Goal: Information Seeking & Learning: Learn about a topic

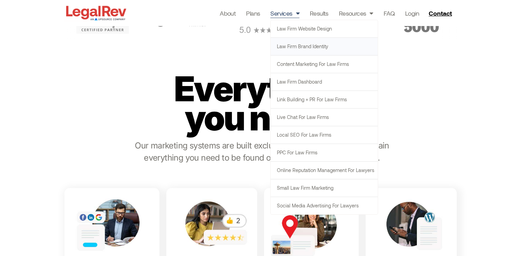
scroll to position [255, 0]
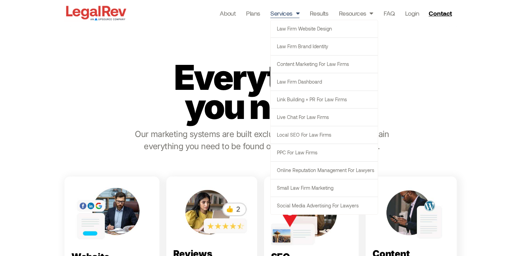
click at [150, 126] on div "Everything you need. Our marketing systems are built exclusively for lawyers. T…" at bounding box center [262, 106] width 395 height 128
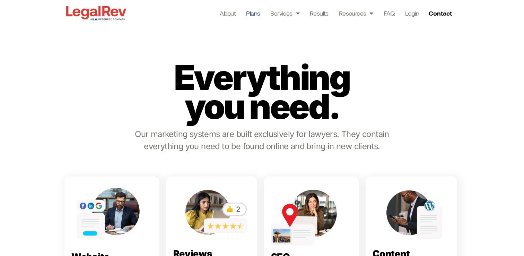
click at [256, 14] on link "Plans" at bounding box center [253, 13] width 14 height 10
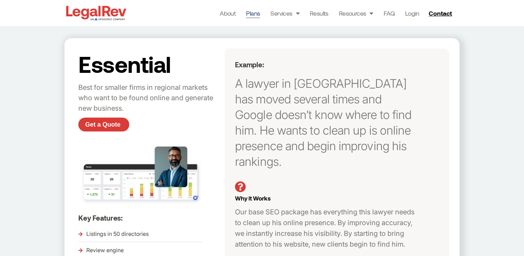
click at [478, 96] on div "Essential Growth Evolve Dominate Side by side comparison Essential Best for sma…" at bounding box center [262, 204] width 524 height 397
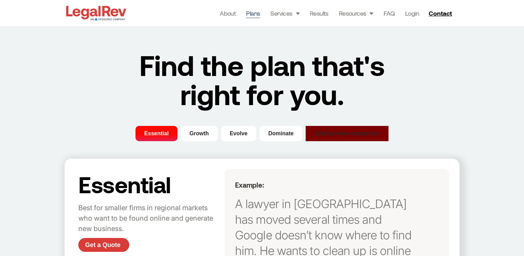
click at [326, 130] on span "Side by side comparison" at bounding box center [348, 133] width 66 height 8
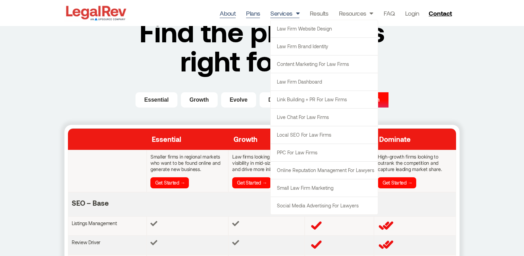
scroll to position [33, 0]
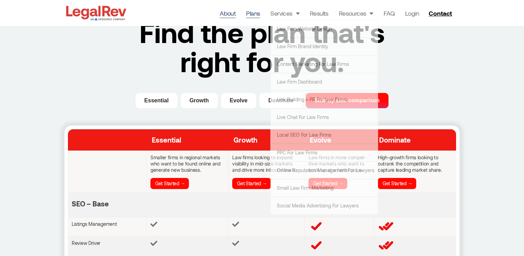
click at [233, 17] on link "About" at bounding box center [228, 13] width 16 height 10
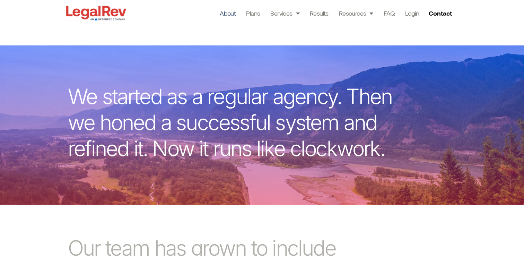
scroll to position [148, 0]
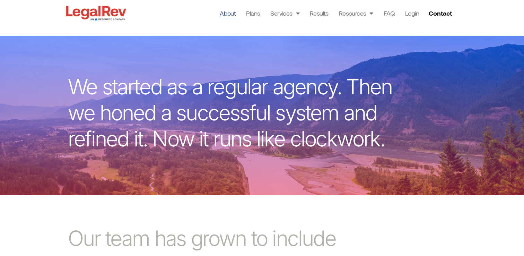
click at [297, 94] on p "We started as a regular agency. Then we honed a successful system and refined i…" at bounding box center [236, 113] width 336 height 78
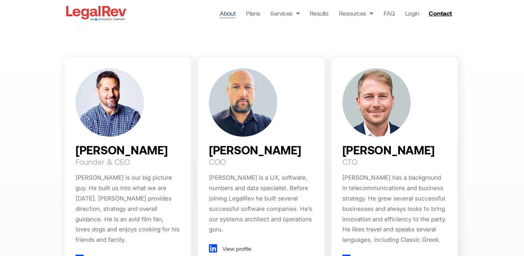
scroll to position [436, 0]
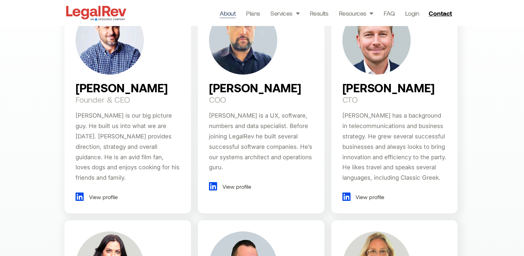
scroll to position [488, 0]
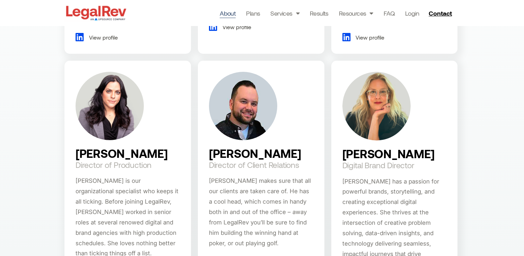
click at [33, 154] on div "Darin Fenn Founder & CEO Darin is our big picture guy. He built us into what we…" at bounding box center [262, 137] width 524 height 640
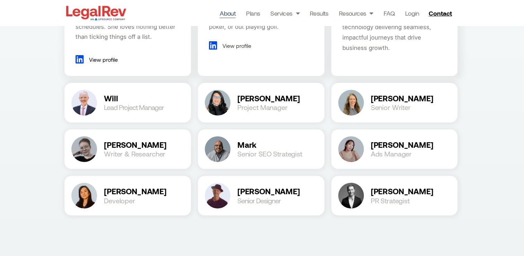
scroll to position [868, 0]
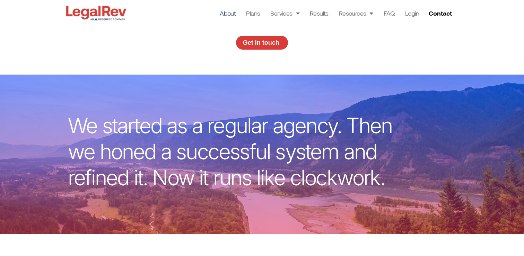
scroll to position [0, 0]
